Goal: Book appointment/travel/reservation

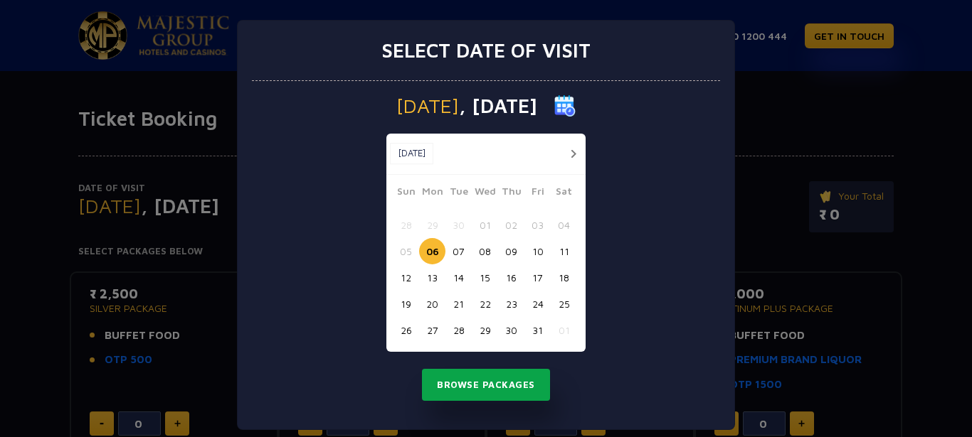
click at [482, 388] on button "Browse Packages" at bounding box center [486, 385] width 128 height 33
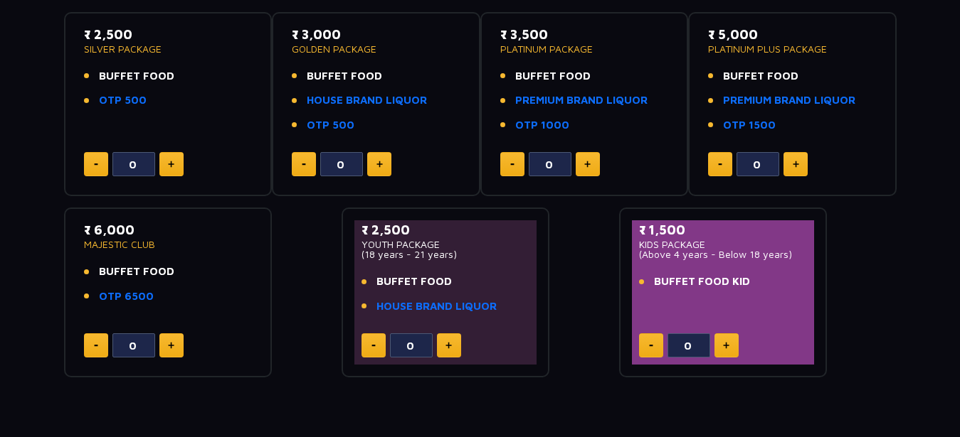
scroll to position [290, 0]
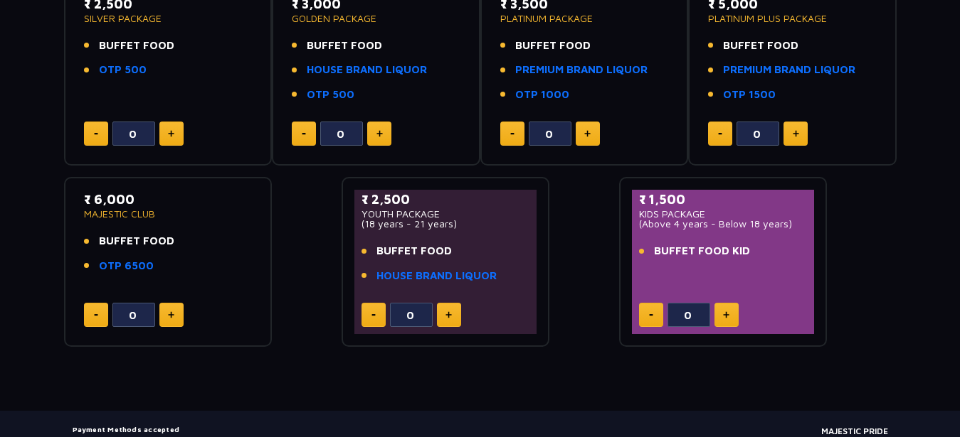
click at [452, 314] on button at bounding box center [449, 315] width 24 height 24
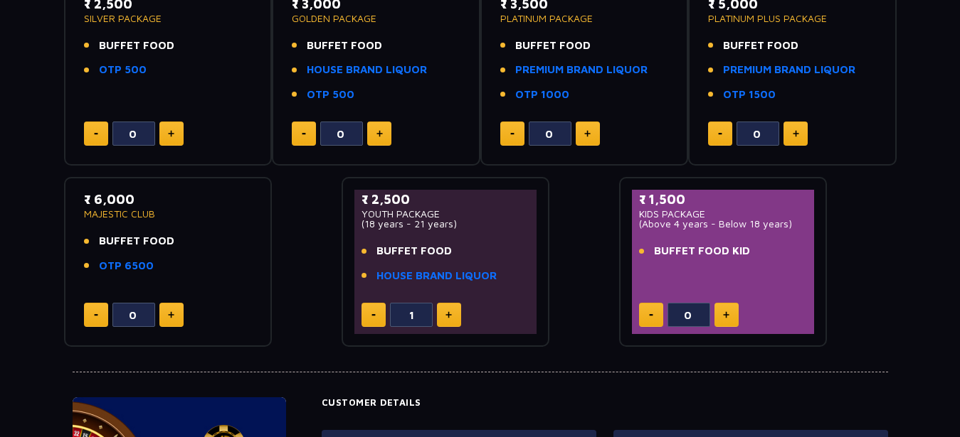
click at [364, 317] on button at bounding box center [373, 315] width 24 height 24
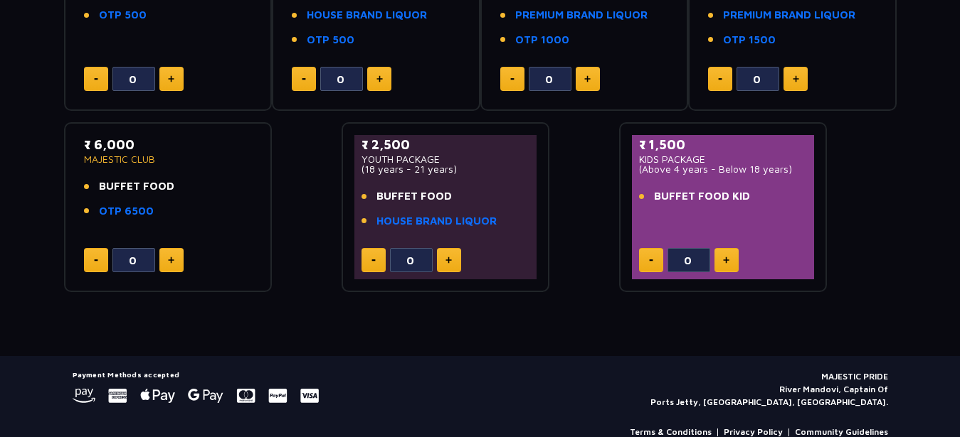
scroll to position [371, 0]
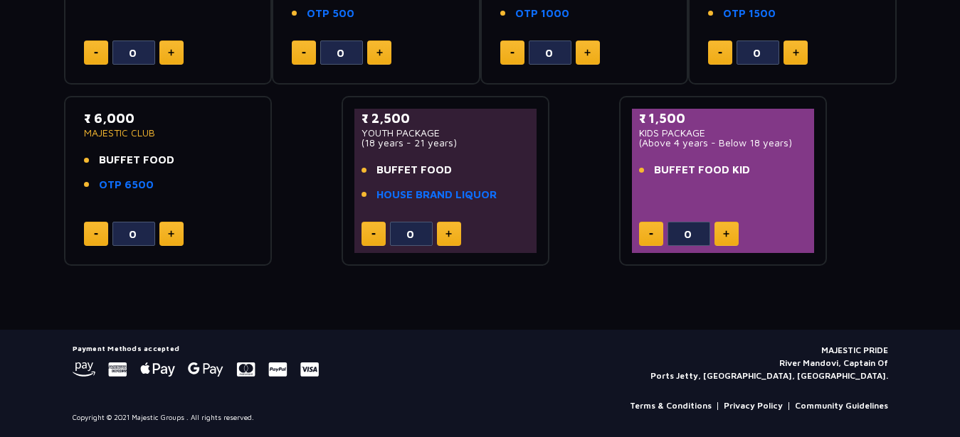
click at [455, 235] on button at bounding box center [449, 234] width 24 height 24
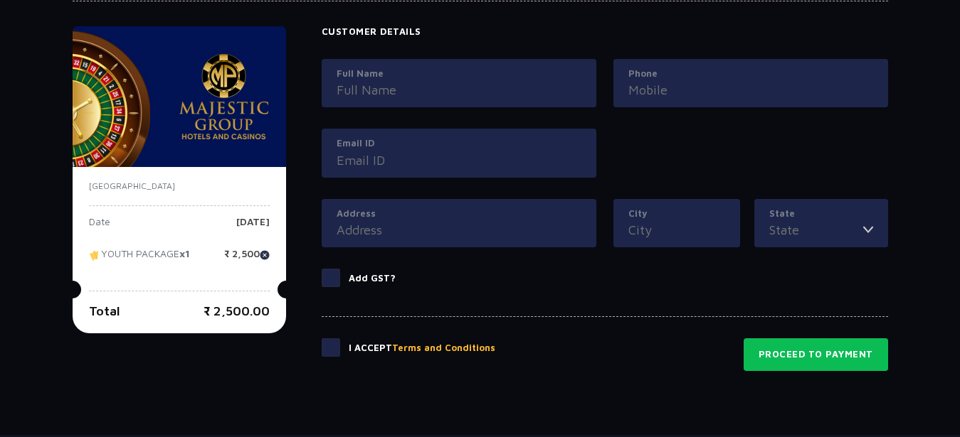
scroll to position [589, 0]
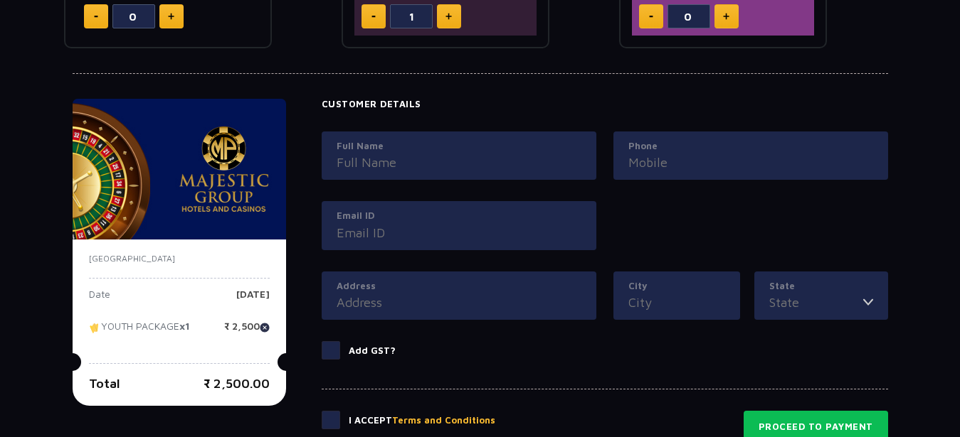
click at [452, 16] on button at bounding box center [449, 16] width 24 height 24
click at [366, 18] on button at bounding box center [373, 16] width 24 height 24
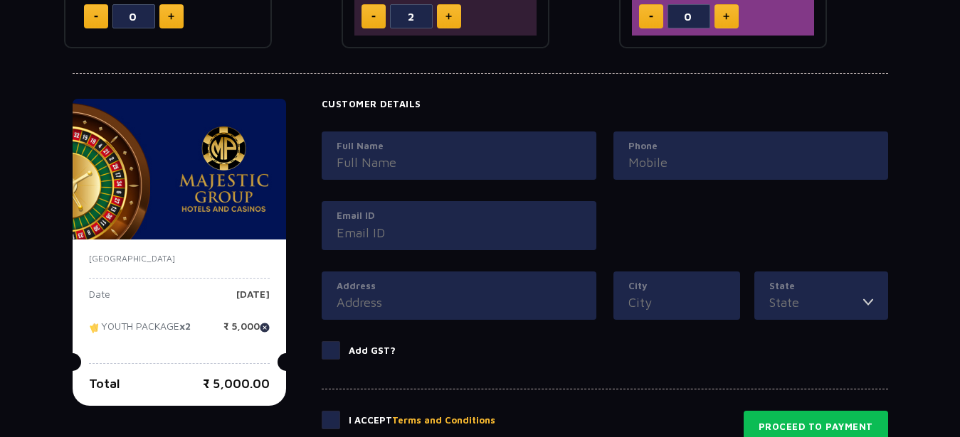
click at [366, 18] on button at bounding box center [373, 16] width 24 height 24
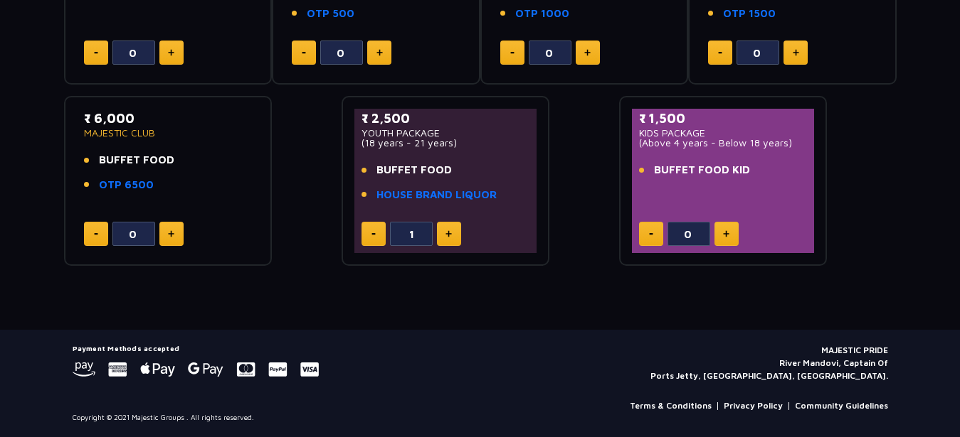
type input "0"
click at [366, 18] on li "OTP 500" at bounding box center [376, 14] width 169 height 16
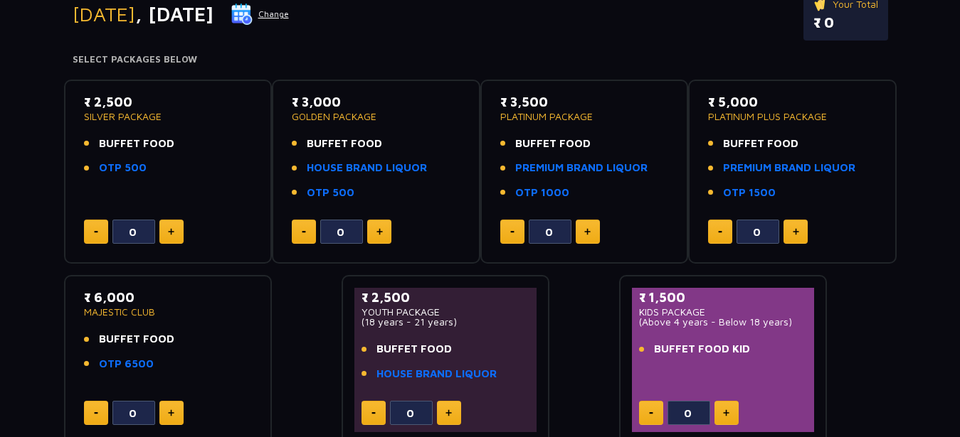
scroll to position [154, 0]
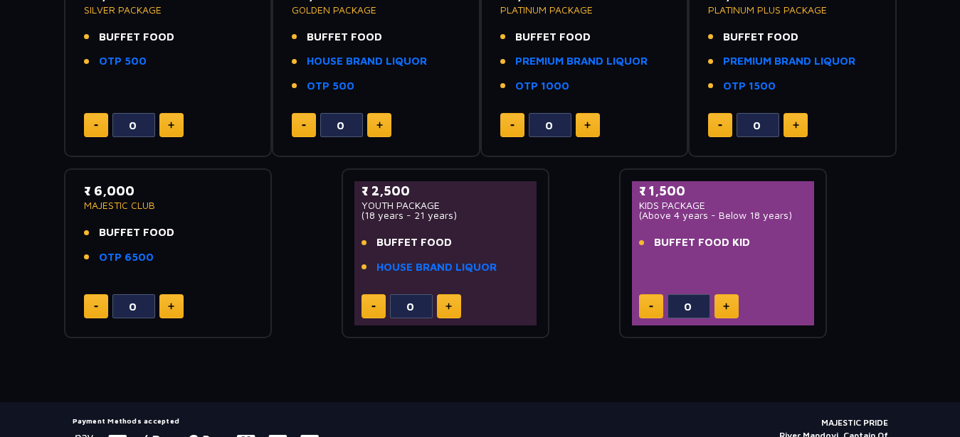
click at [420, 223] on div "₹ 2,500 YOUTH PACKAGE (18 years - 21 years) BUFFET FOOD HOUSE BRAND LIQUOR" at bounding box center [445, 232] width 169 height 102
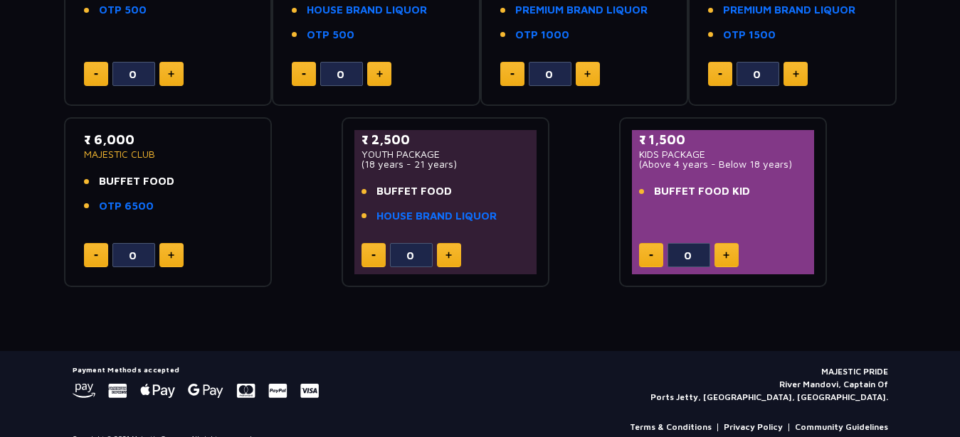
scroll to position [371, 0]
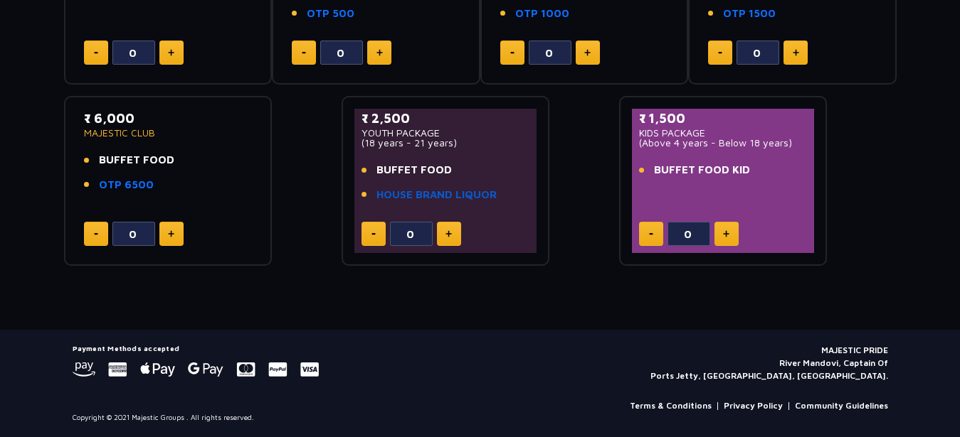
click at [459, 194] on link "HOUSE BRAND LIQUOR" at bounding box center [436, 195] width 120 height 16
